Goal: Navigation & Orientation: Find specific page/section

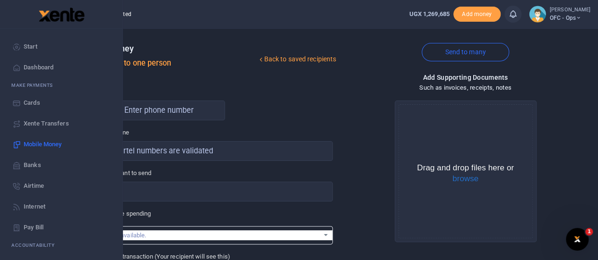
click at [50, 229] on link "Pay Bill" at bounding box center [61, 227] width 107 height 21
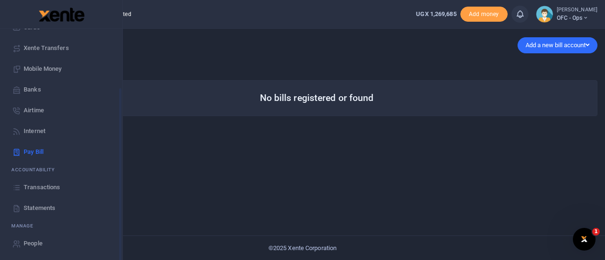
scroll to position [77, 0]
click at [32, 183] on span "Transactions" at bounding box center [42, 186] width 36 height 9
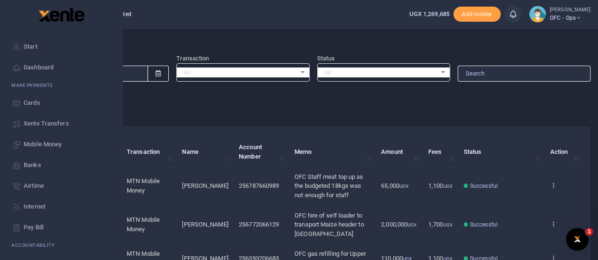
click at [31, 49] on span "Start" at bounding box center [31, 46] width 14 height 9
